Goal: Task Accomplishment & Management: Manage account settings

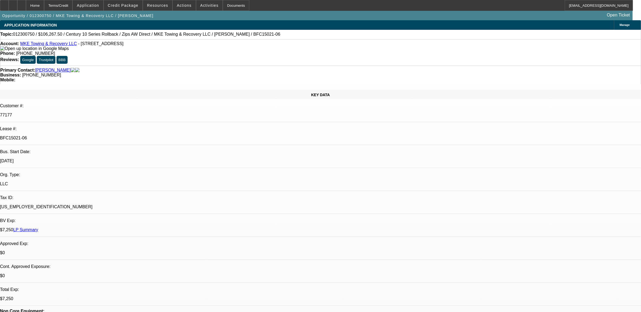
select select "0"
select select "0.1"
select select "0"
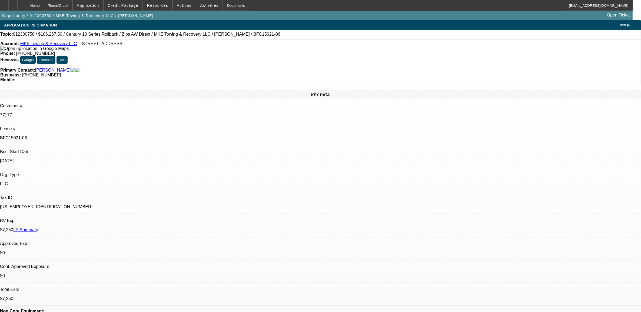
select select "0"
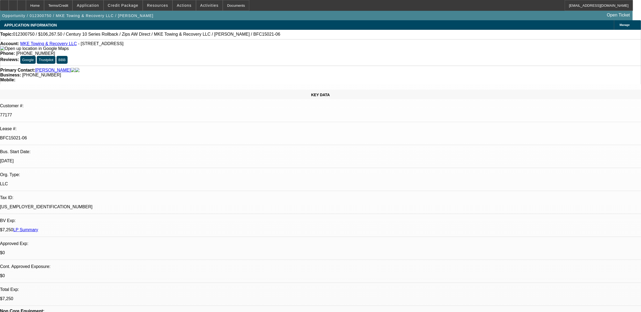
select select "0"
select select "1"
select select "2"
select select "6"
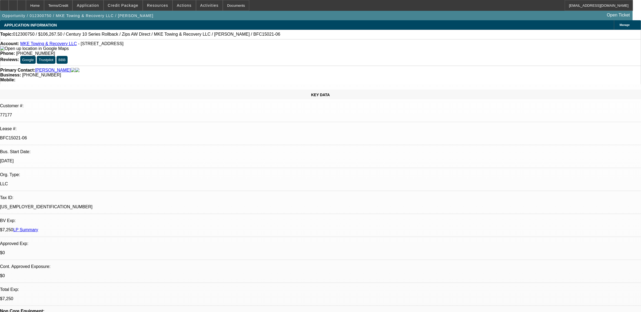
select select "1"
select select "2"
select select "6"
select select "1"
select select "2"
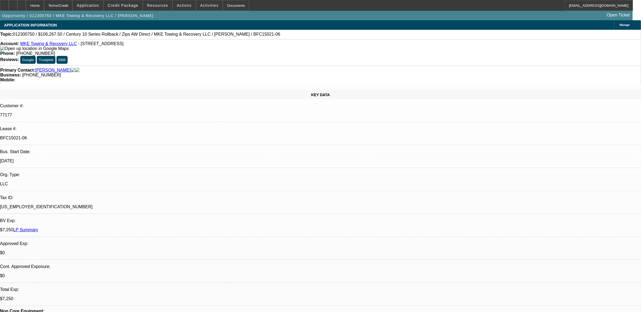
select select "6"
select select "1"
select select "2"
select select "6"
click at [38, 228] on link "LP Summary" at bounding box center [25, 230] width 25 height 5
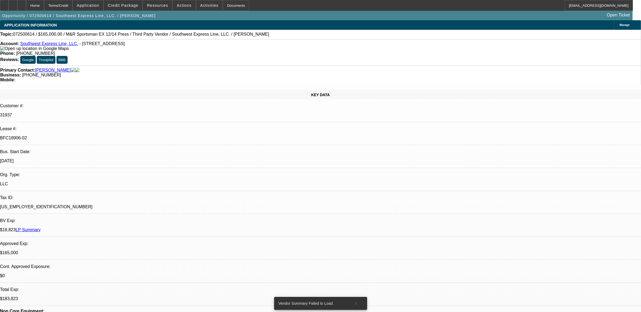
select select "0"
select select "0.1"
select select "0"
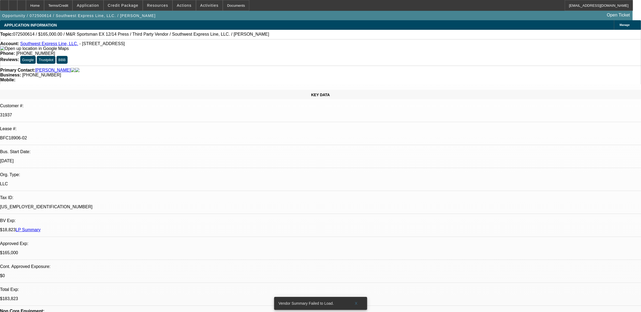
select select "0.1"
select select "0"
select select "0.1"
select select "0"
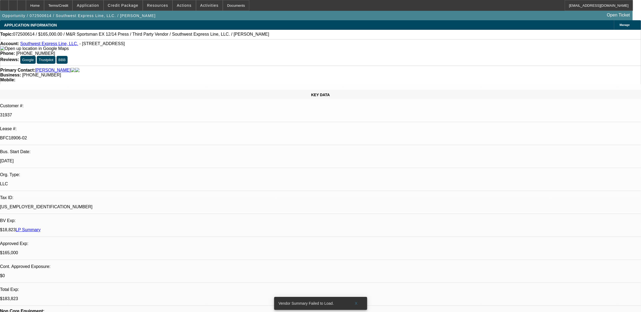
select select "2"
select select "0.1"
select select "1"
select select "2"
select select "4"
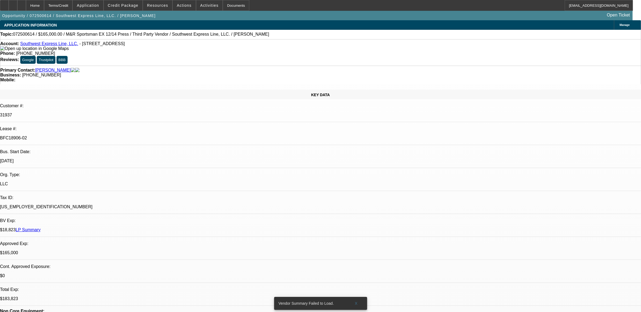
select select "1"
select select "2"
select select "4"
select select "1"
select select "2"
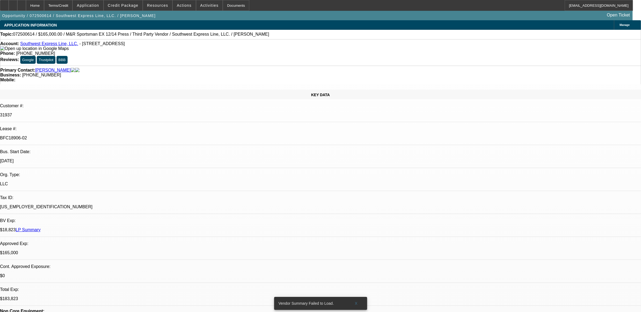
select select "4"
select select "1"
select select "2"
select select "4"
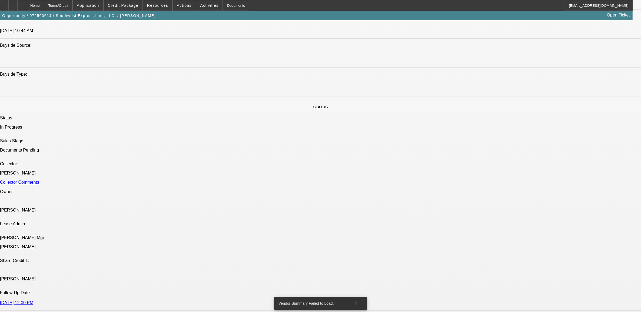
scroll to position [473, 0]
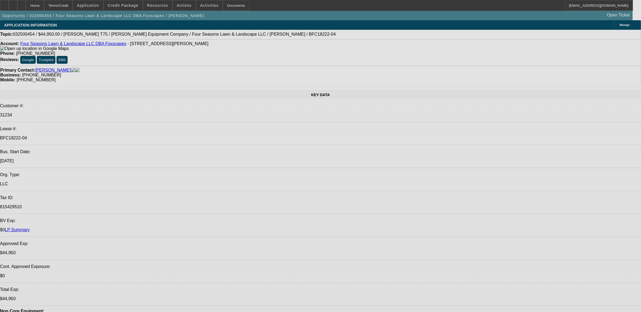
select select "0"
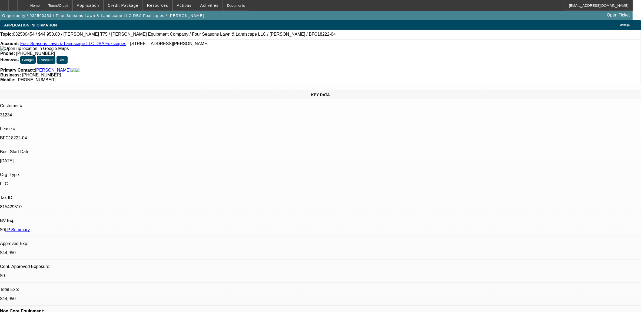
select select "0"
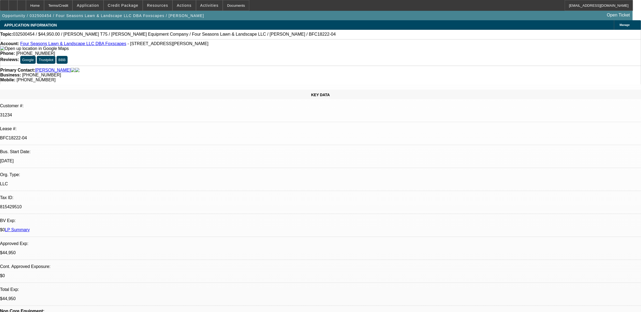
select select "0"
select select "1"
select select "6"
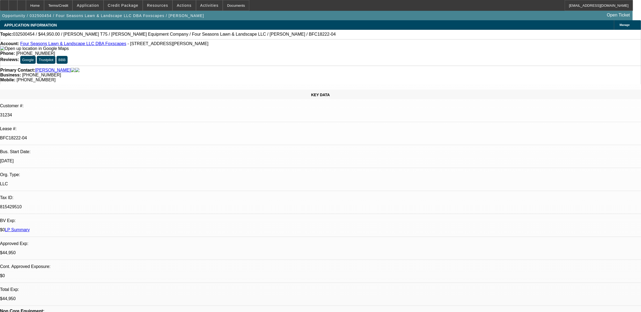
select select "1"
select select "6"
select select "1"
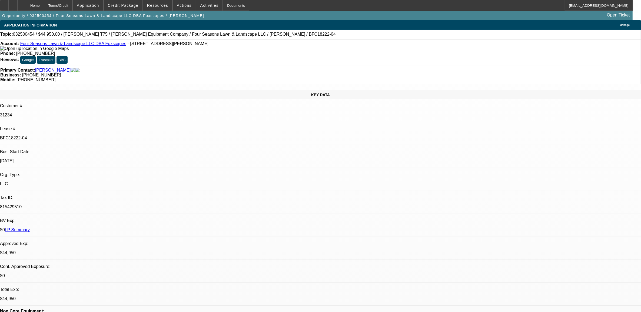
select select "6"
select select "1"
select select "6"
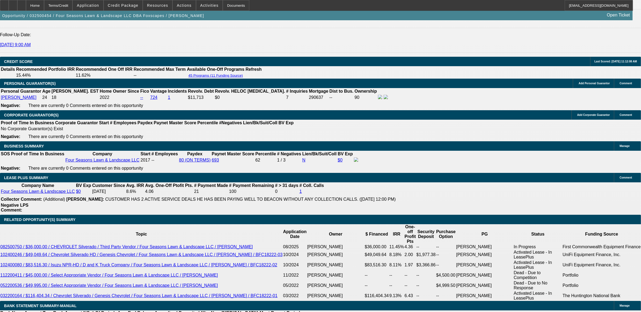
scroll to position [778, 0]
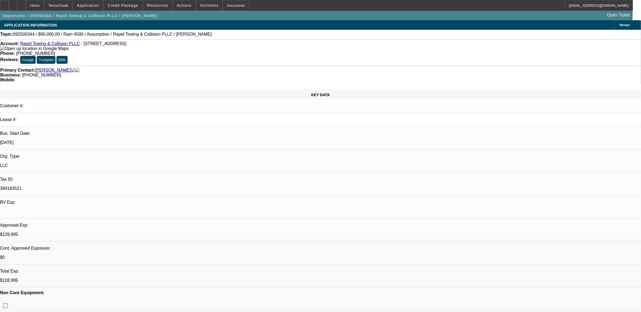
select select "0"
select select "2"
select select "0.1"
select select "0.2"
select select "2"
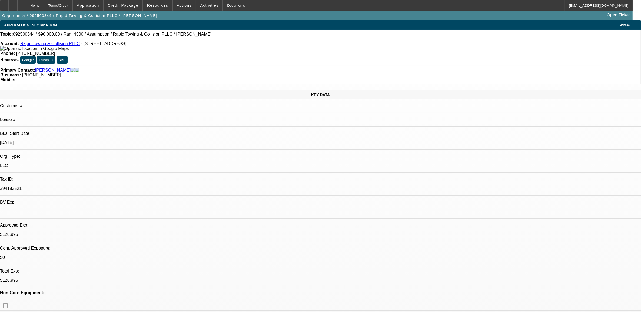
select select "0.1"
select select "0"
select select "2"
select select "0.1"
select select "1"
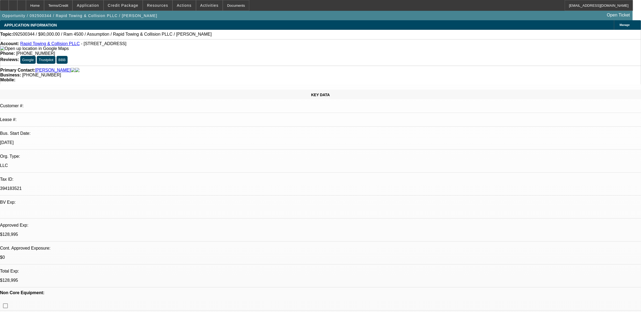
select select "2"
select select "4"
select select "1"
select select "2"
select select "4"
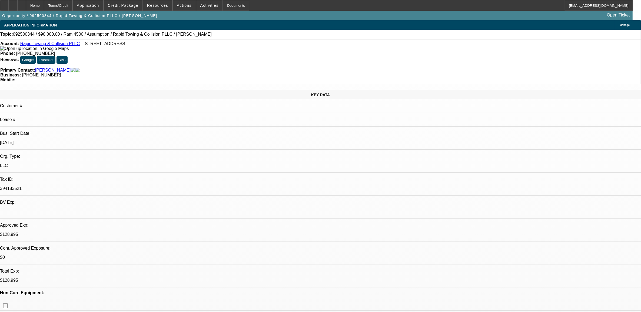
select select "1"
select select "2"
select select "4"
drag, startPoint x: 544, startPoint y: 239, endPoint x: 486, endPoint y: 227, distance: 58.5
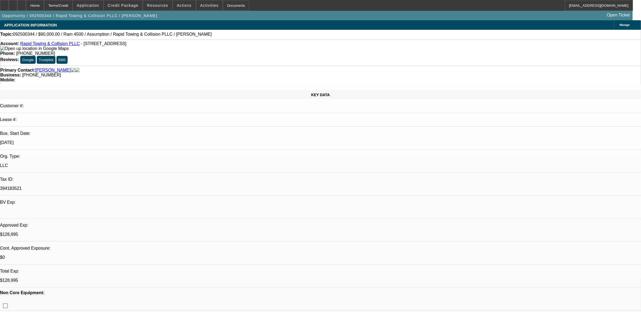
drag, startPoint x: 486, startPoint y: 227, endPoint x: 494, endPoint y: 232, distance: 9.5
copy tr "Sam would you consider an assumption with just the SD, I am trying to save anot…"
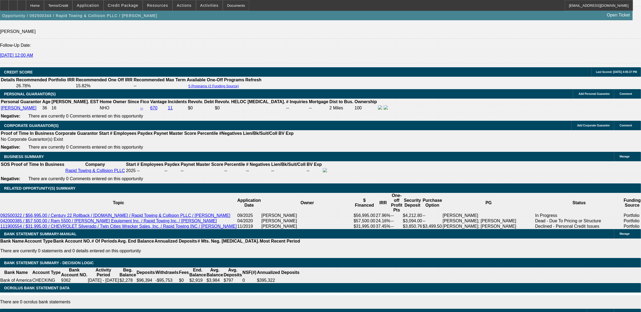
scroll to position [702, 0]
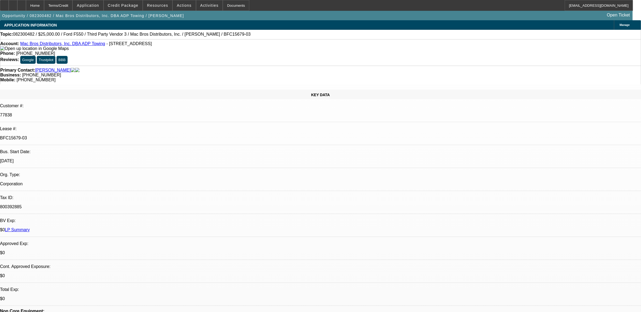
select select "0"
select select "2"
select select "0"
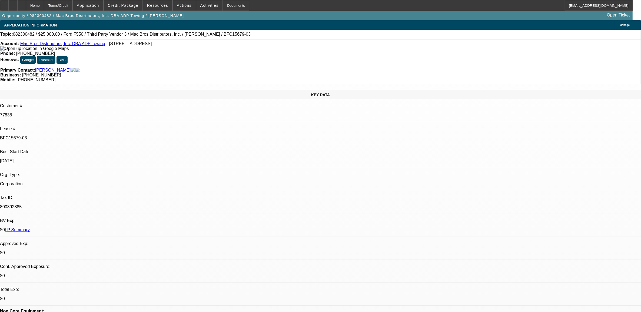
select select "0"
select select "1"
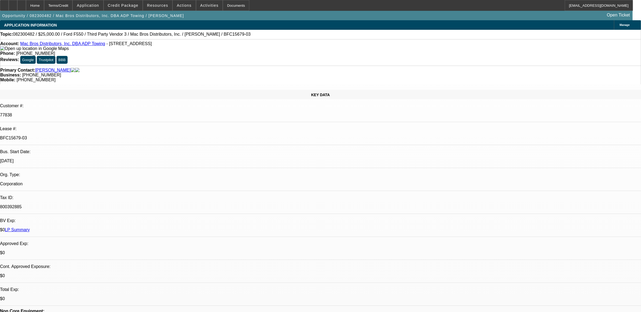
select select "2"
select select "6"
select select "1"
select select "2"
select select "6"
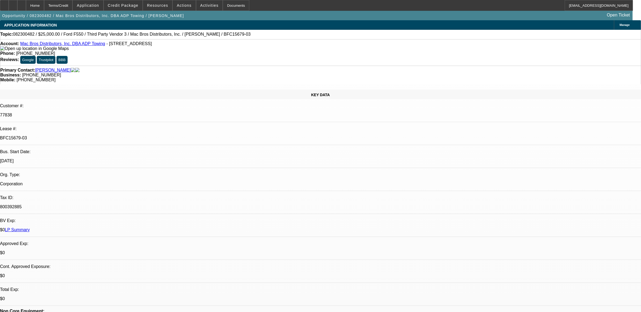
select select "1"
select select "2"
select select "6"
click at [30, 228] on link "LP Summary" at bounding box center [17, 230] width 25 height 5
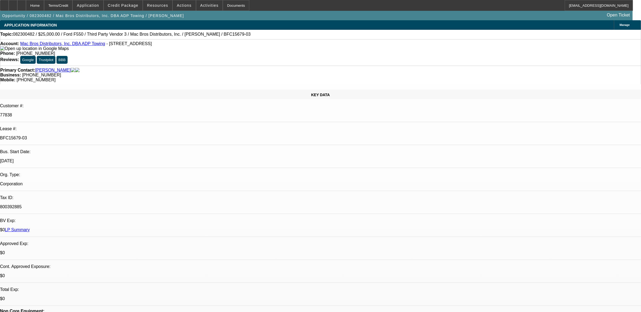
click at [54, 48] on div "Account: Mac Bros Distributors, Inc. DBA ADP Towing - [STREET_ADDRESS]" at bounding box center [320, 46] width 641 height 10
click at [54, 45] on link "Mac Bros Distributors, Inc. DBA ADP Towing" at bounding box center [62, 43] width 85 height 5
